Goal: Information Seeking & Learning: Learn about a topic

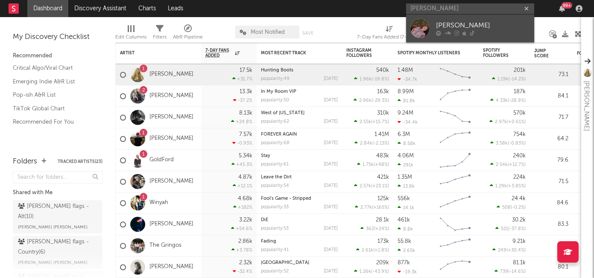
type input "[PERSON_NAME]"
click at [443, 29] on div "[PERSON_NAME]" at bounding box center [483, 26] width 94 height 10
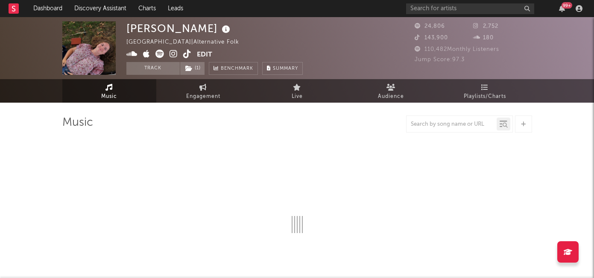
select select "1w"
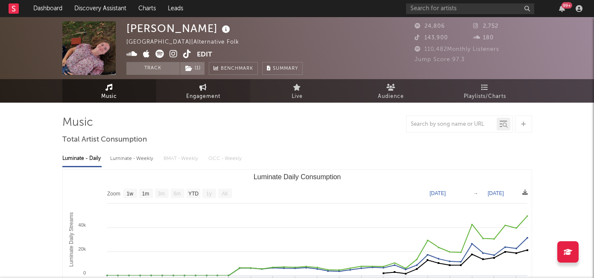
click at [192, 86] on link "Engagement" at bounding box center [203, 90] width 94 height 23
select select "1w"
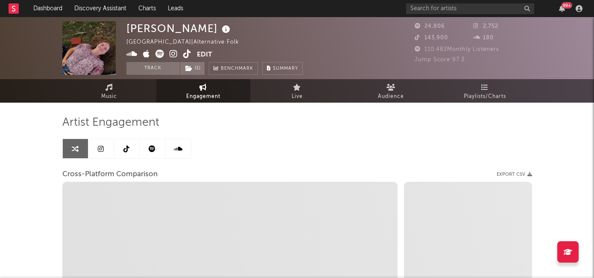
click at [145, 150] on link at bounding box center [153, 148] width 26 height 19
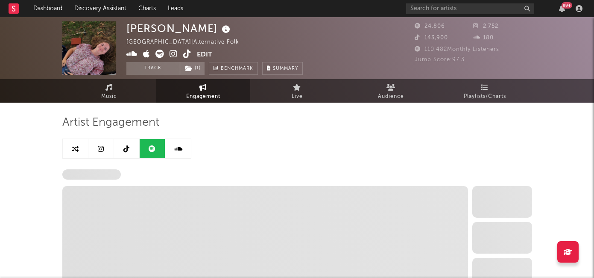
select select "6m"
select select "1w"
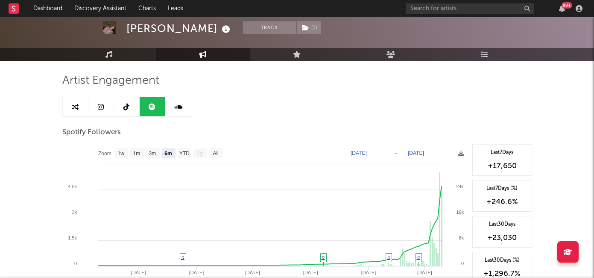
scroll to position [71, 0]
